Goal: Task Accomplishment & Management: Manage account settings

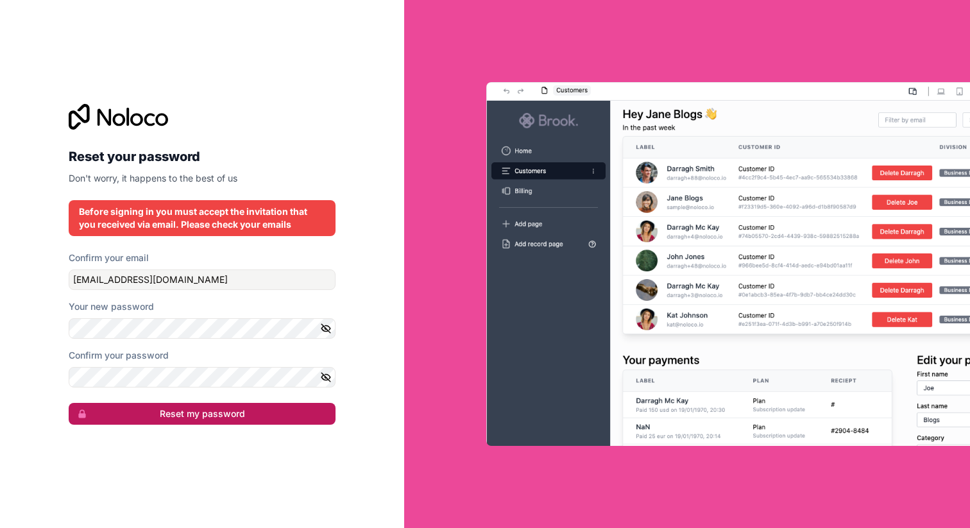
click at [221, 410] on button "Reset my password" at bounding box center [202, 414] width 267 height 22
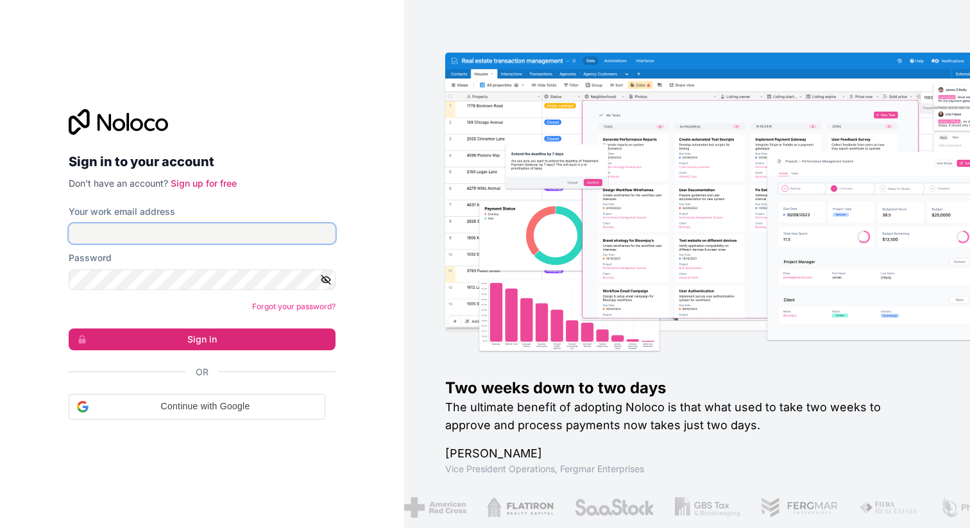
click at [127, 238] on input "Your work email address" at bounding box center [202, 233] width 267 height 21
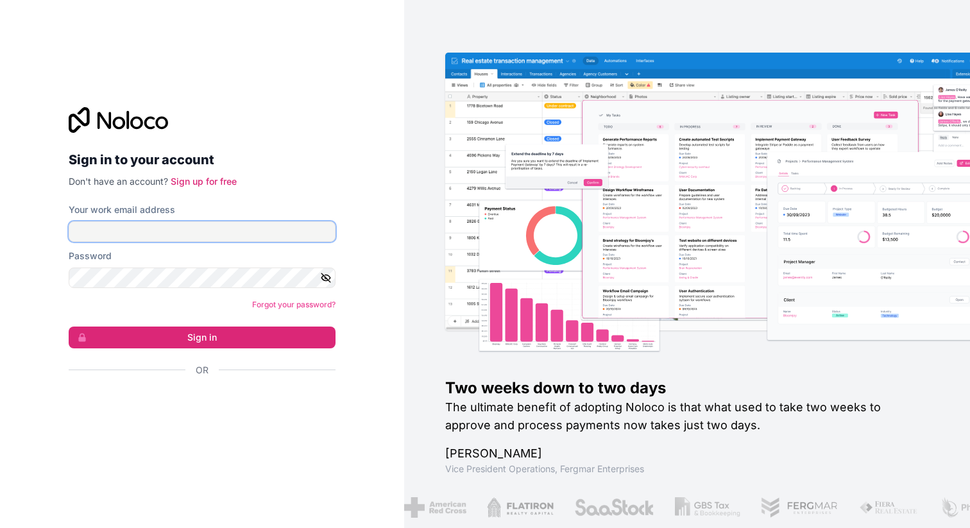
type input "[EMAIL_ADDRESS][DOMAIN_NAME]"
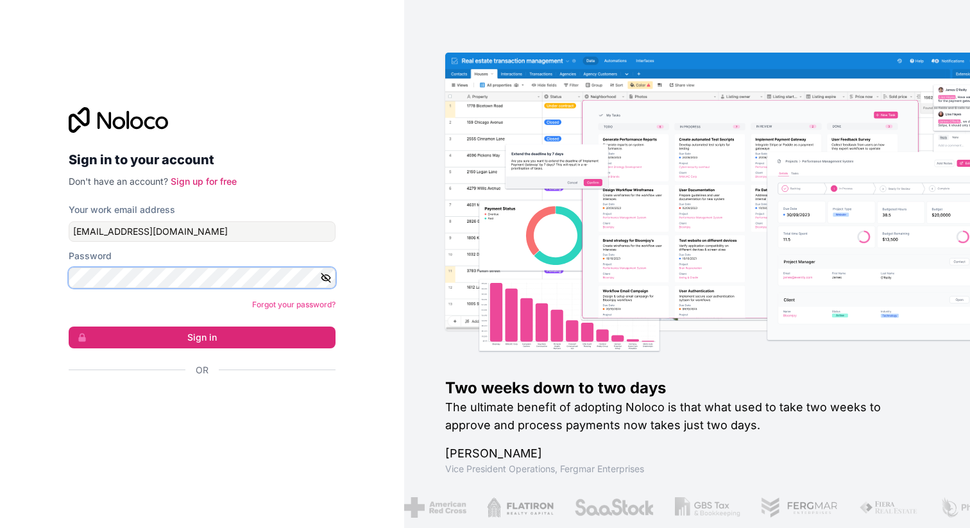
click at [69, 326] on button "Sign in" at bounding box center [202, 337] width 267 height 22
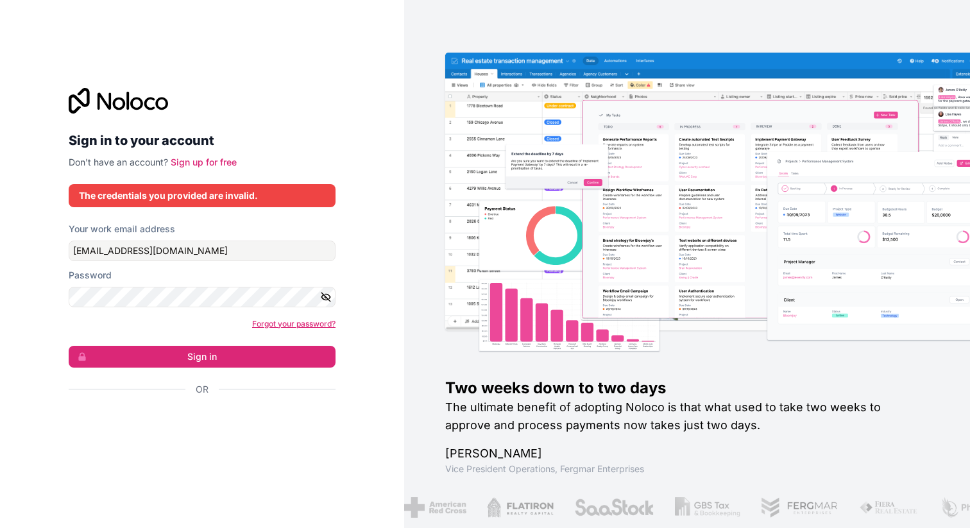
click at [271, 321] on link "Forgot your password?" at bounding box center [293, 324] width 83 height 10
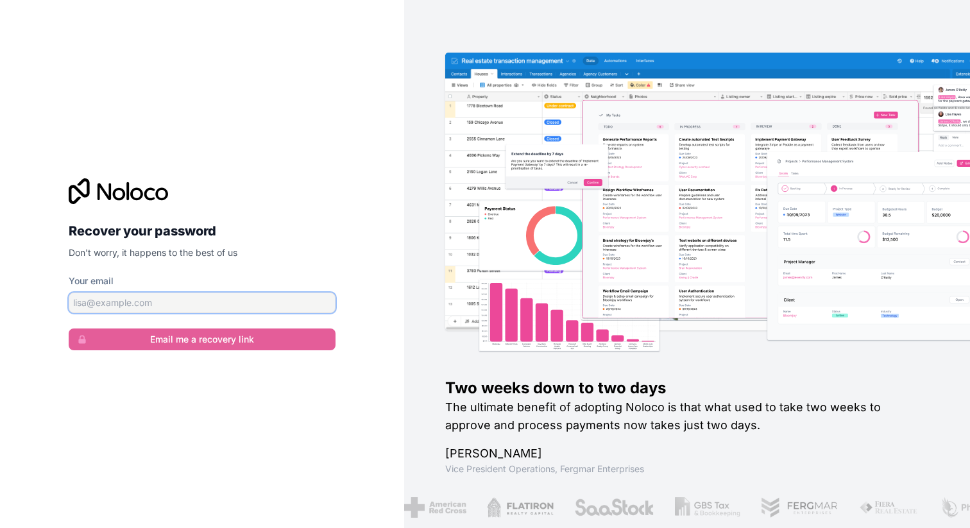
click at [266, 298] on input "Your email" at bounding box center [202, 302] width 267 height 21
type input "[EMAIL_ADDRESS][DOMAIN_NAME]"
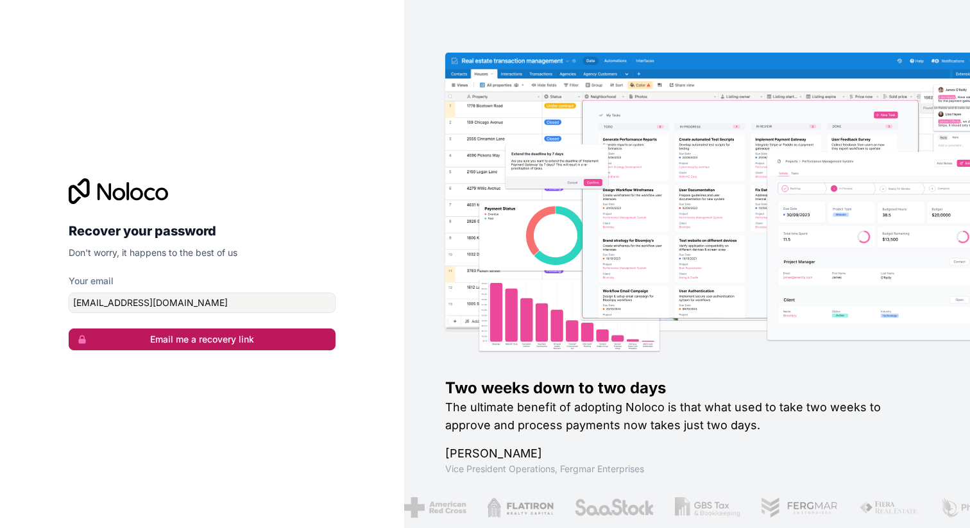
click at [224, 337] on button "Email me a recovery link" at bounding box center [202, 339] width 267 height 22
